Goal: Find specific page/section: Find specific page/section

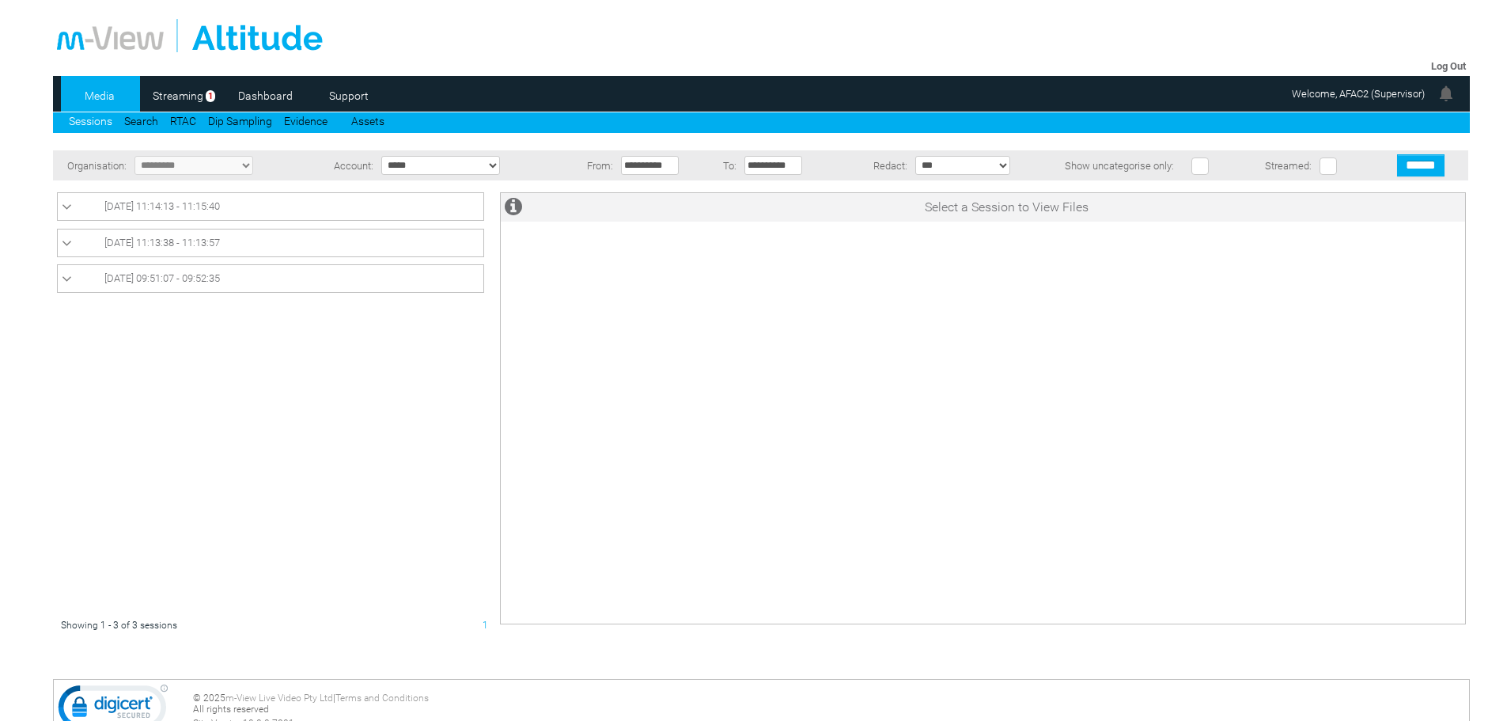
click at [99, 95] on link "Media" at bounding box center [99, 96] width 77 height 24
click at [86, 119] on link "Sessions" at bounding box center [90, 121] width 43 height 13
click at [66, 207] on icon at bounding box center [67, 207] width 10 height 16
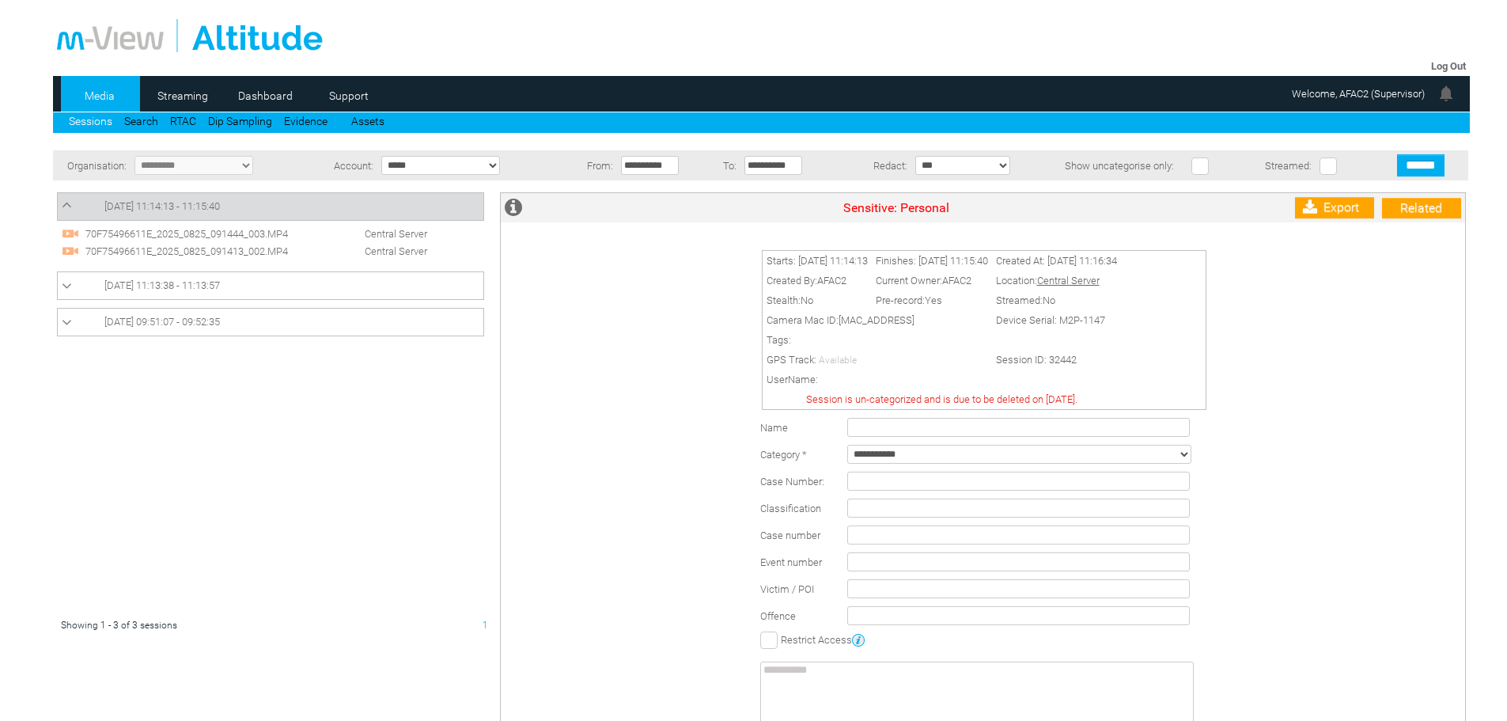
click at [97, 92] on link "Media" at bounding box center [99, 96] width 77 height 24
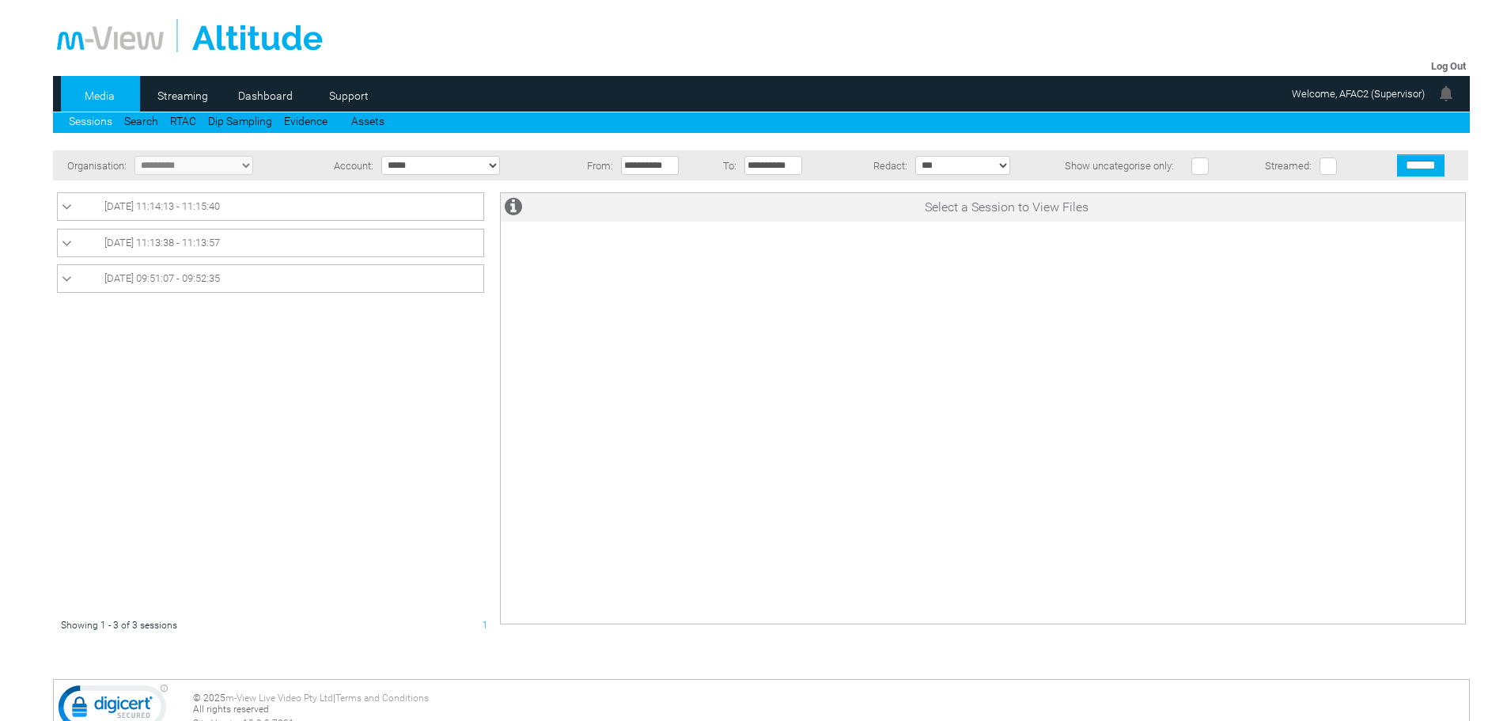
click at [99, 93] on link "Media" at bounding box center [99, 96] width 77 height 24
click at [103, 95] on link "Media" at bounding box center [99, 96] width 77 height 24
click at [100, 93] on link "Media" at bounding box center [99, 96] width 77 height 24
click at [67, 206] on icon at bounding box center [67, 207] width 10 height 16
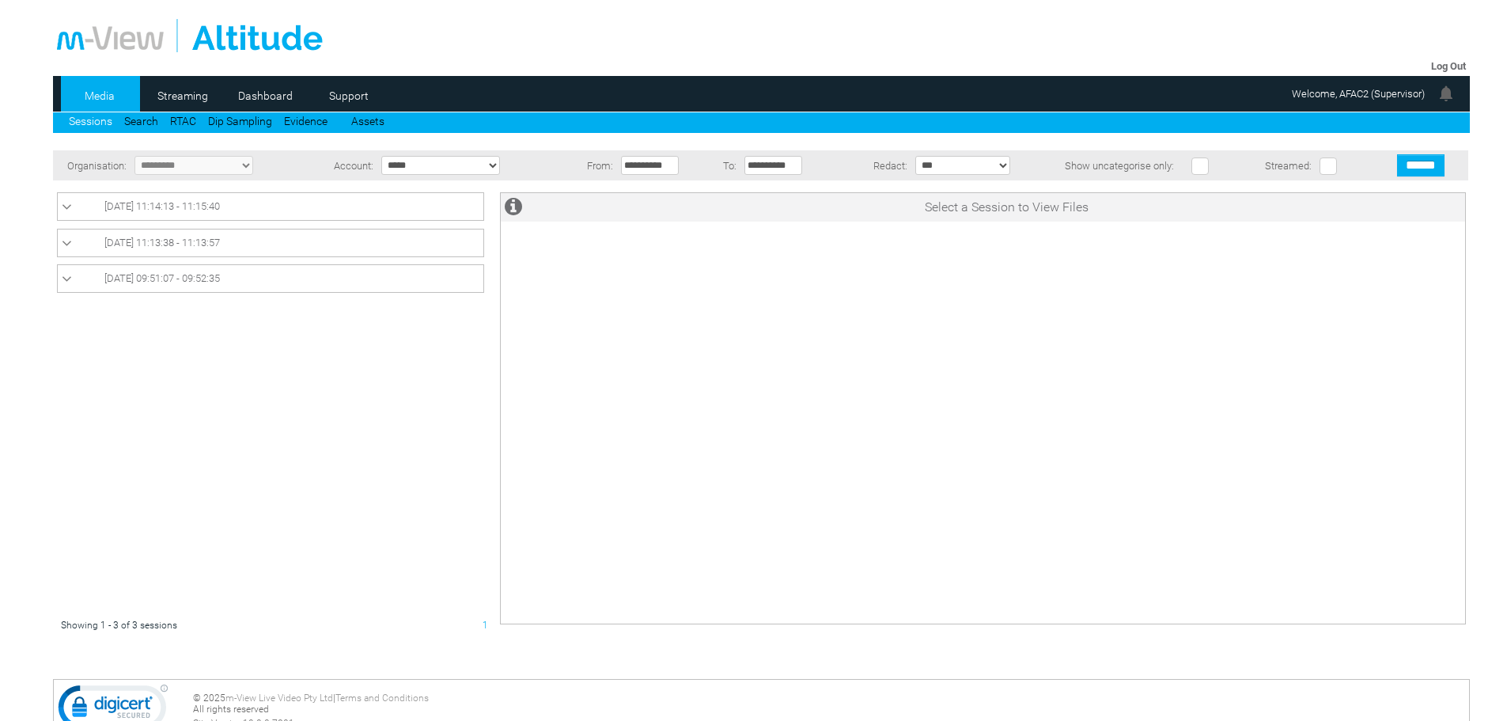
click at [67, 206] on icon at bounding box center [67, 207] width 10 height 16
click at [248, 249] on link "[DATE] 11:13:38 - 11:13:57" at bounding box center [271, 242] width 418 height 19
click at [68, 205] on icon at bounding box center [67, 207] width 10 height 16
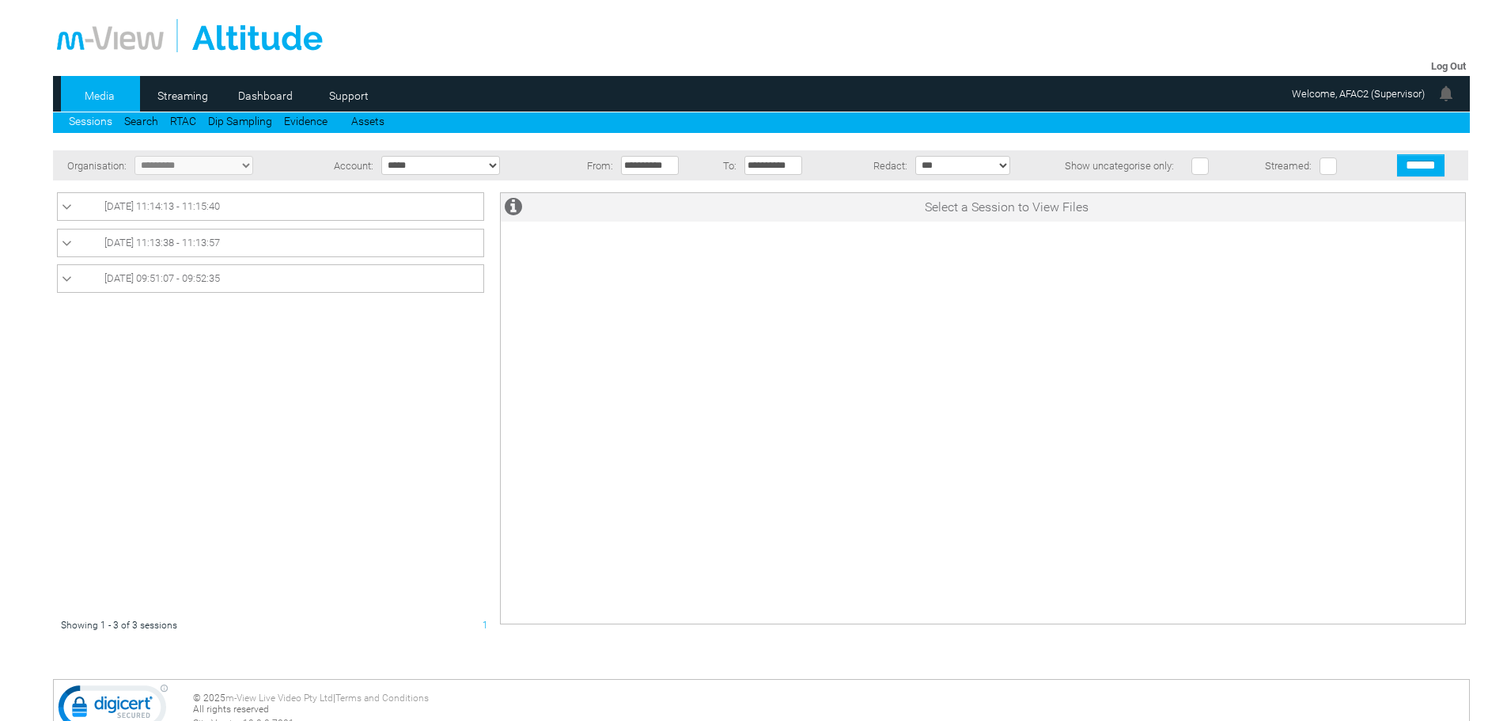
click at [93, 122] on link "Sessions" at bounding box center [90, 121] width 43 height 13
click at [66, 208] on icon at bounding box center [67, 207] width 10 height 16
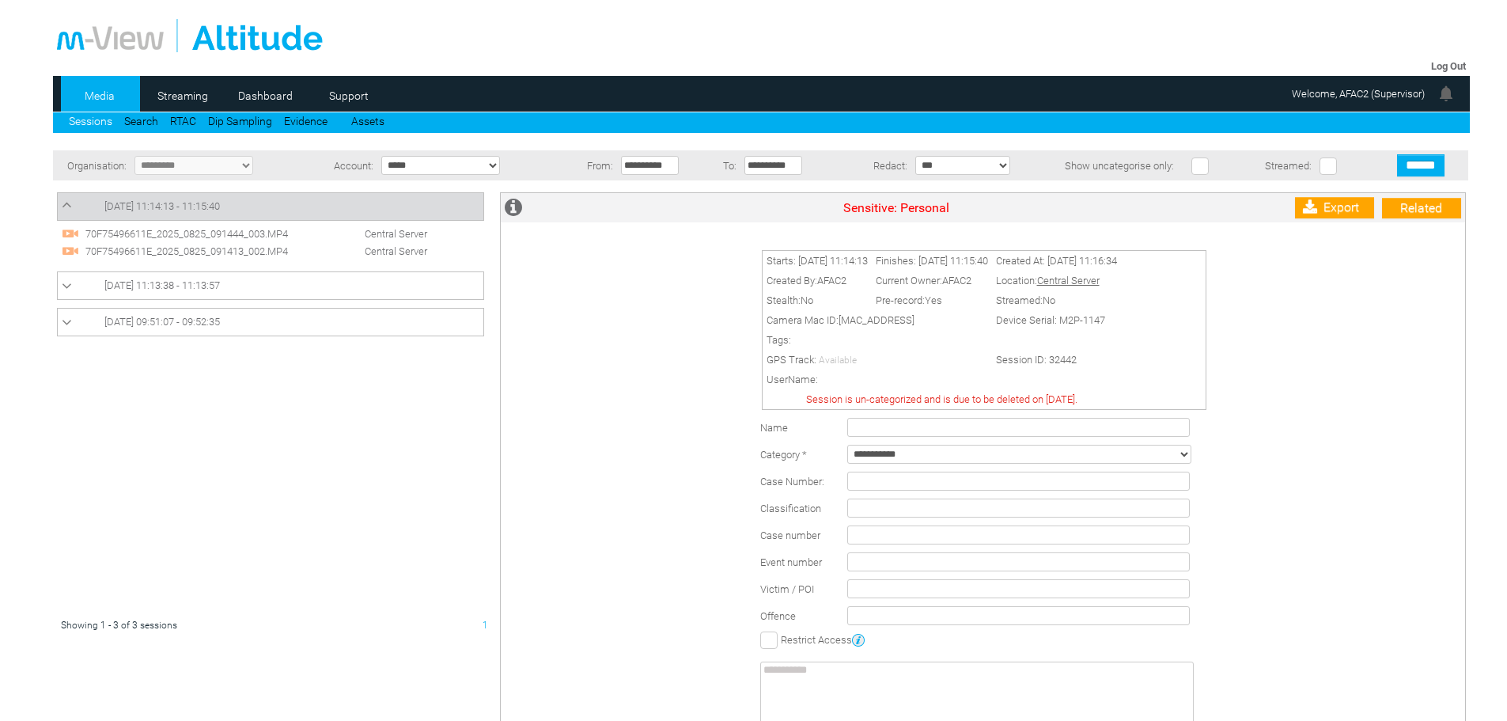
click at [66, 202] on icon at bounding box center [67, 205] width 10 height 16
click at [1414, 331] on div "Starts: 25/08/2025 11:14:13 Finishes: 25/08/2025 11:15:40 Created At: 25/08/202…" at bounding box center [987, 509] width 956 height 542
click at [96, 93] on link "Media" at bounding box center [99, 96] width 77 height 24
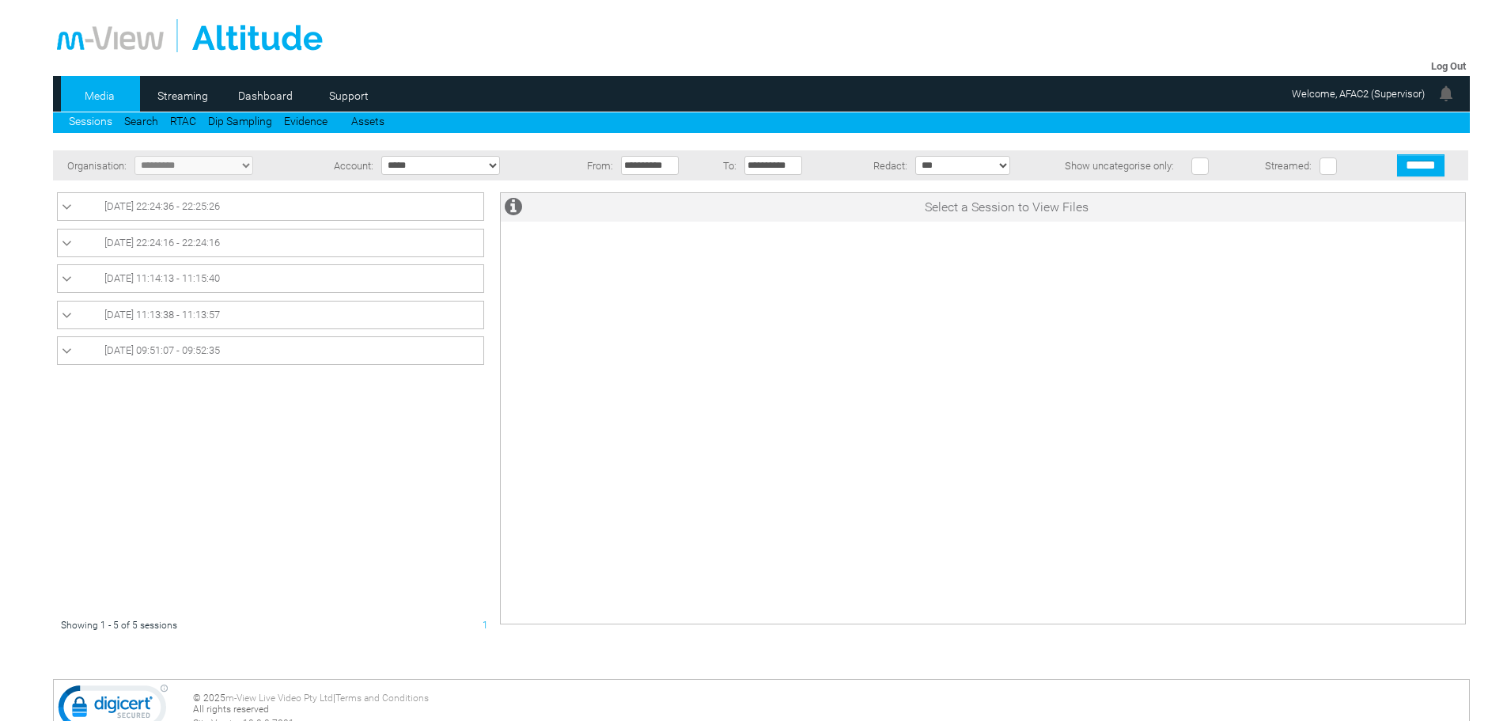
click at [67, 207] on icon at bounding box center [67, 207] width 10 height 16
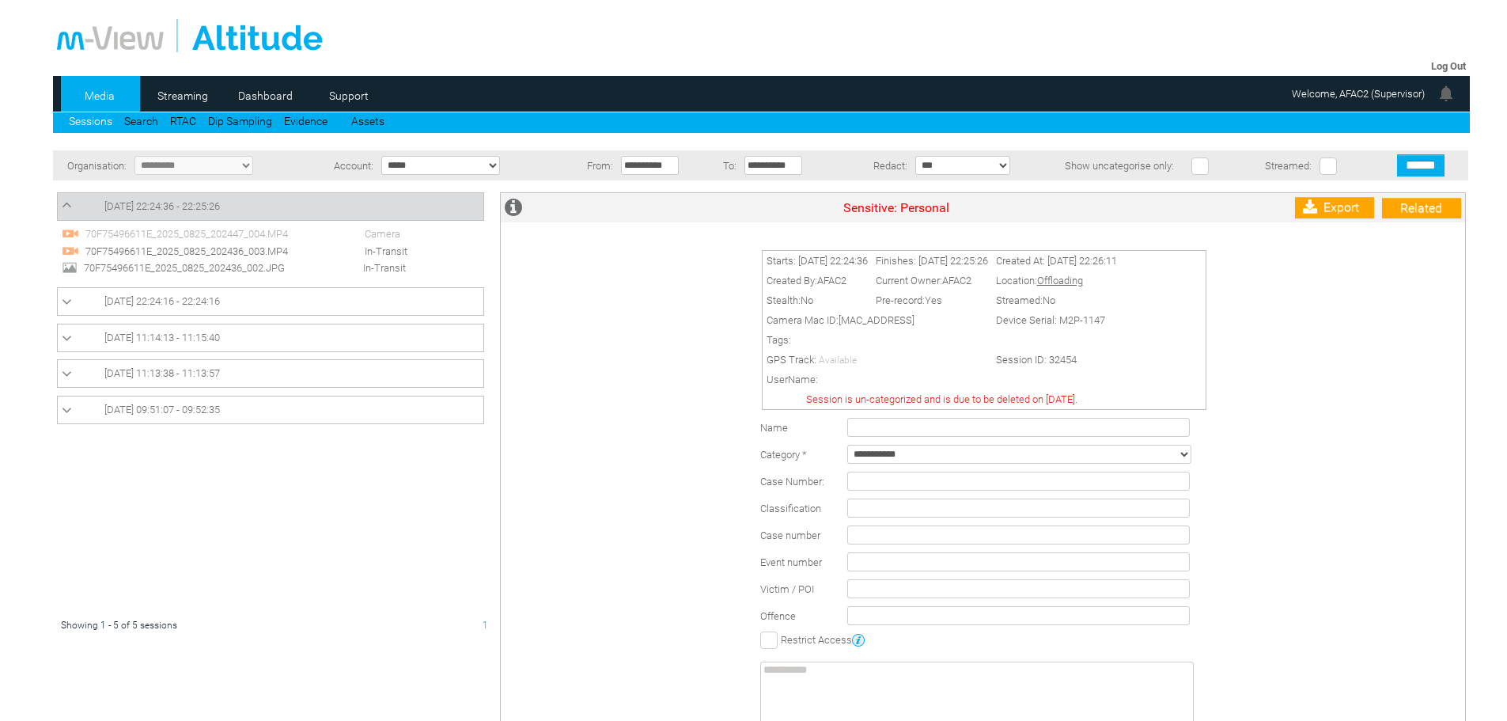
click at [90, 266] on span "70F75496611E_2025_0825_202436_002.JPG" at bounding box center [200, 268] width 241 height 12
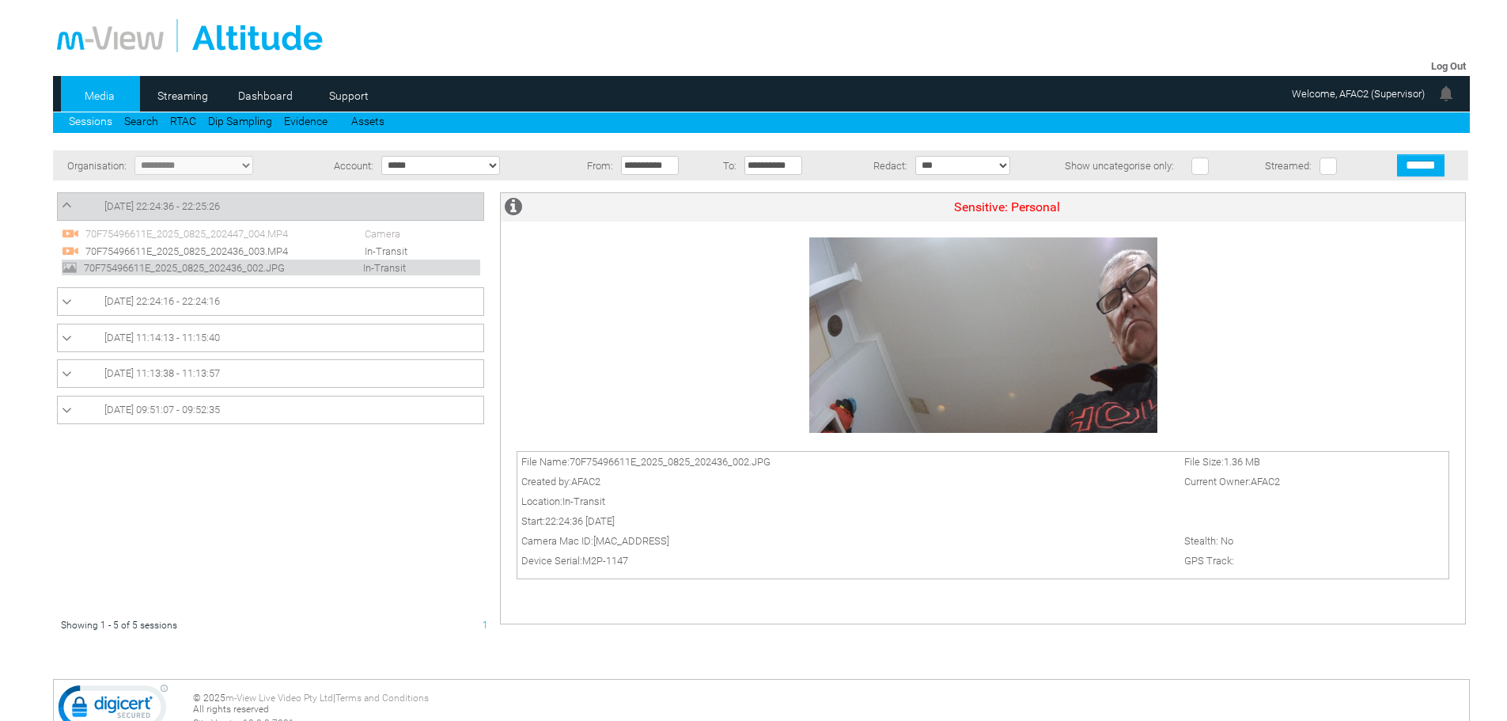
click at [104, 250] on span "70F75496611E_2025_0825_202436_003.MP4" at bounding box center [201, 251] width 241 height 12
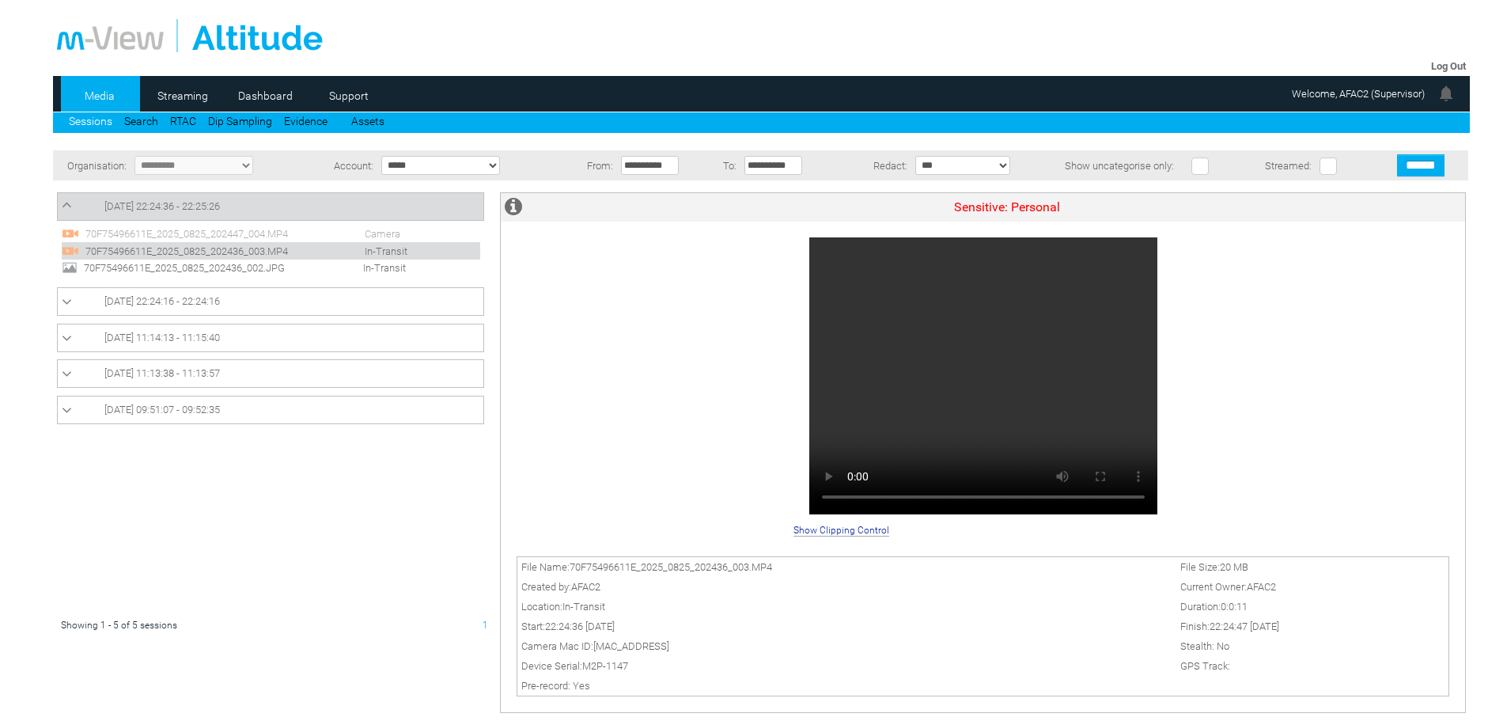
click at [239, 235] on span "70F75496611E_2025_0825_202447_004.MP4" at bounding box center [201, 234] width 241 height 12
click at [73, 234] on img at bounding box center [70, 233] width 17 height 17
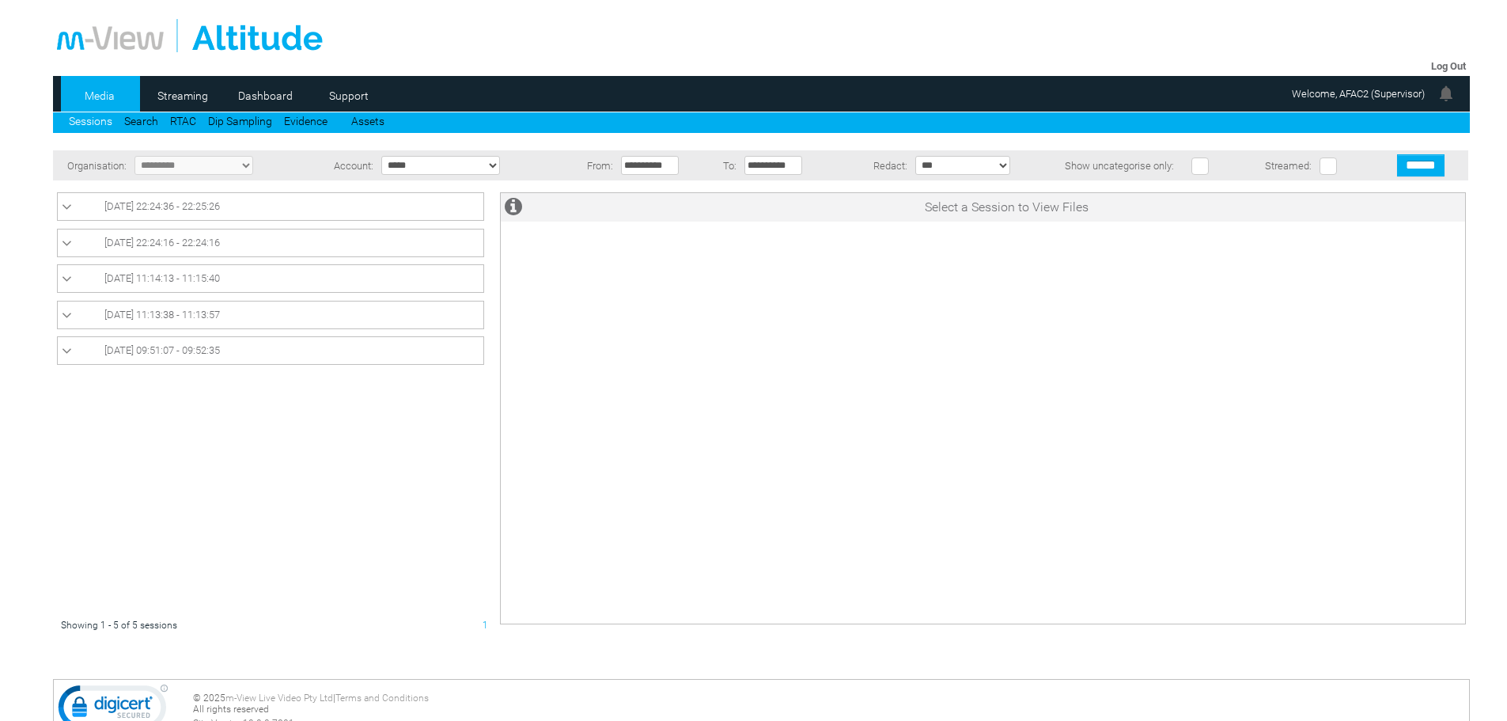
click at [67, 202] on icon at bounding box center [67, 207] width 10 height 16
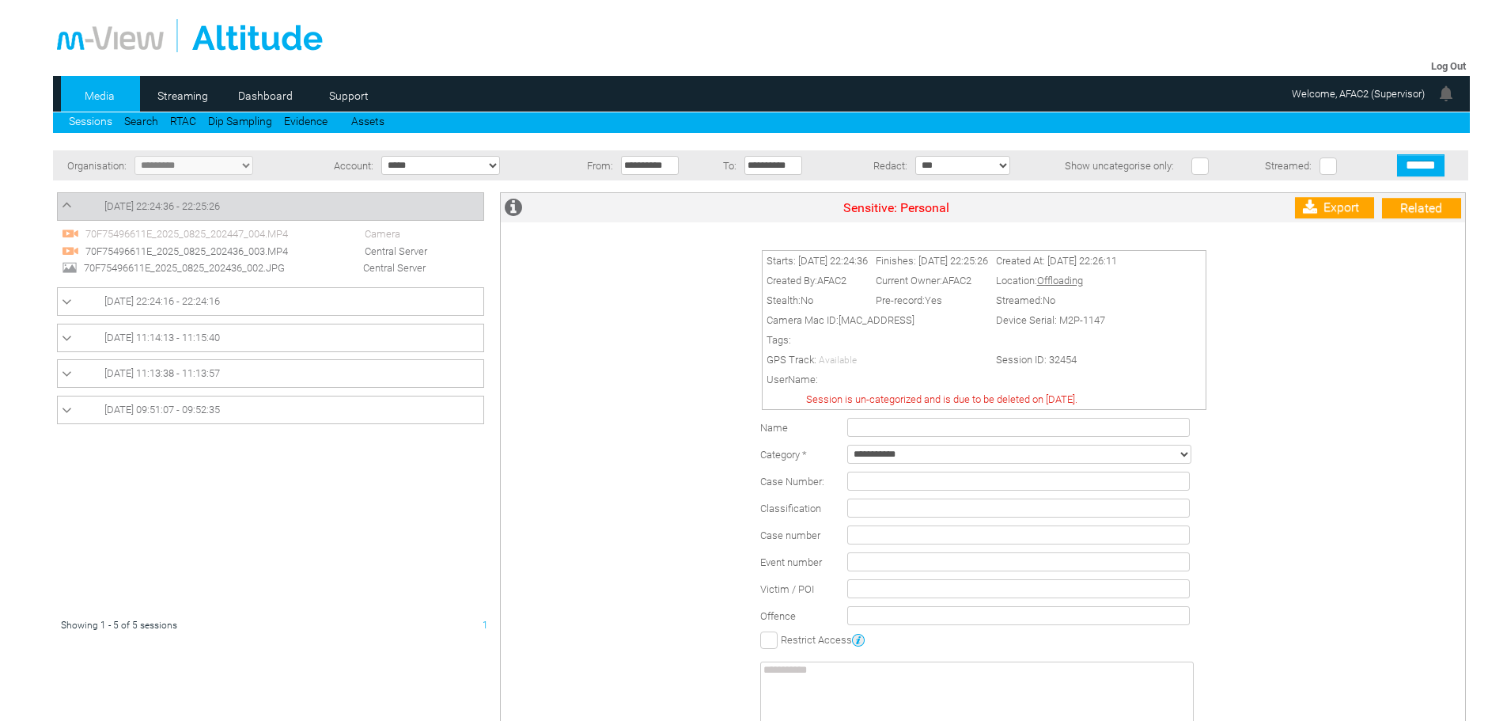
click at [902, 455] on select "**********" at bounding box center [1019, 453] width 344 height 19
click at [613, 442] on div "Starts: [DATE] 22:24:36 Finishes: [DATE] 22:25:26 Created At: [DATE] 22:26:11 C…" at bounding box center [987, 509] width 956 height 542
click at [516, 204] on icon at bounding box center [513, 208] width 17 height 21
